Goal: Navigation & Orientation: Find specific page/section

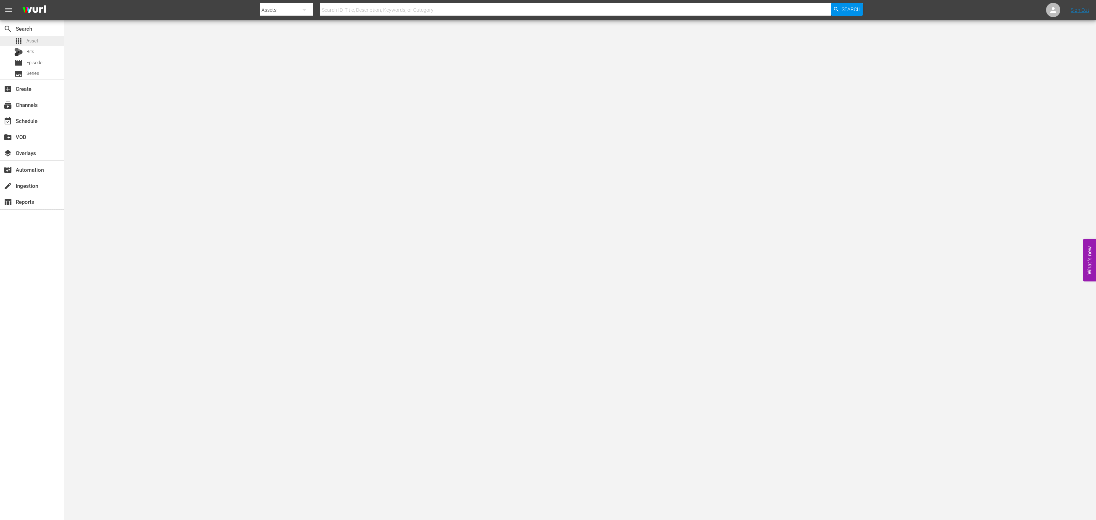
click at [50, 44] on div "apps Asset" at bounding box center [32, 41] width 64 height 10
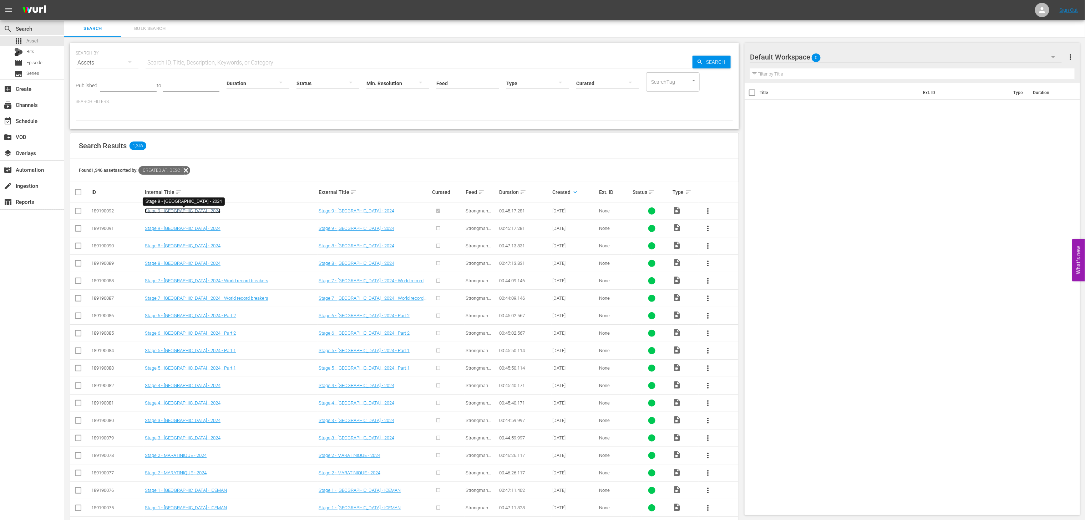
click at [195, 212] on link "Stage 9 - [GEOGRAPHIC_DATA] - 2024" at bounding box center [183, 210] width 76 height 5
click at [172, 230] on link "Stage 9 - [GEOGRAPHIC_DATA] - 2024" at bounding box center [183, 228] width 76 height 5
click at [185, 210] on link "Stage 9 - [GEOGRAPHIC_DATA] - 2024" at bounding box center [183, 210] width 76 height 5
click at [178, 230] on link "Stage 9 - [GEOGRAPHIC_DATA] - 2024" at bounding box center [183, 228] width 76 height 5
click at [192, 282] on link "Stage 7 - [GEOGRAPHIC_DATA] - 2024 - World record breakers" at bounding box center [206, 280] width 123 height 5
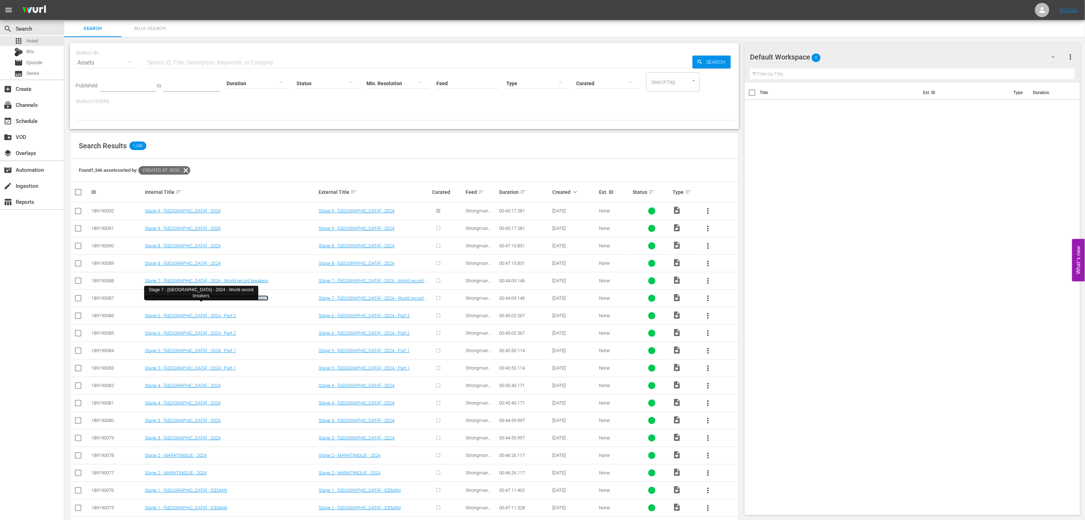
click at [220, 301] on link "Stage 7 - [GEOGRAPHIC_DATA] - 2024 - World record breakers" at bounding box center [206, 298] width 123 height 5
